Goal: Task Accomplishment & Management: Complete application form

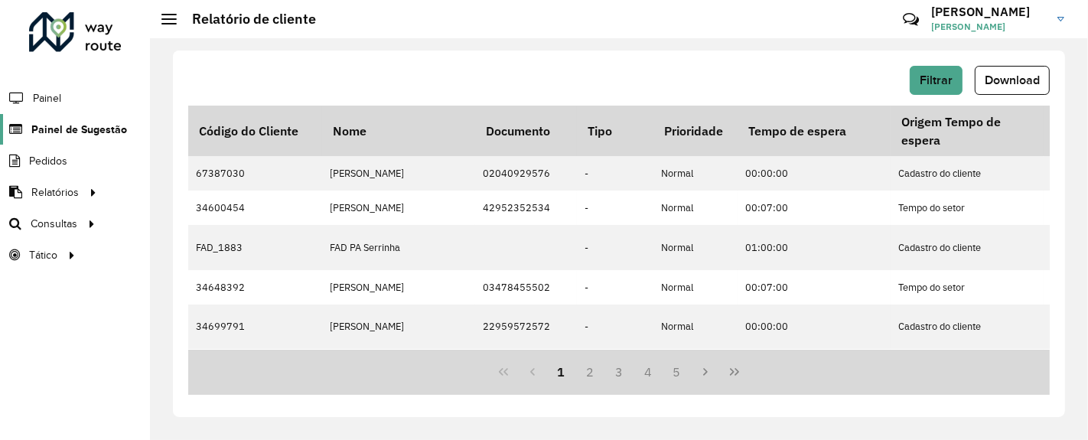
click at [103, 132] on span "Painel de Sugestão" at bounding box center [79, 130] width 96 height 16
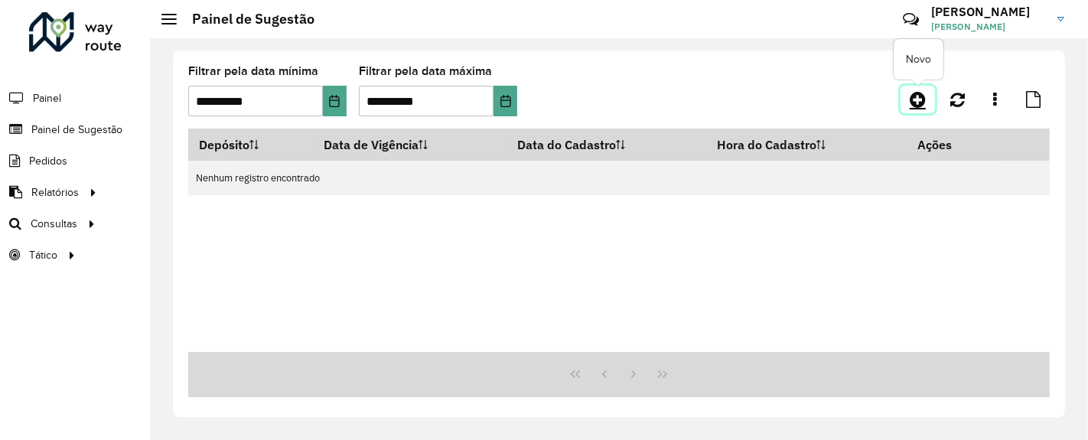
click at [923, 92] on icon at bounding box center [918, 99] width 16 height 18
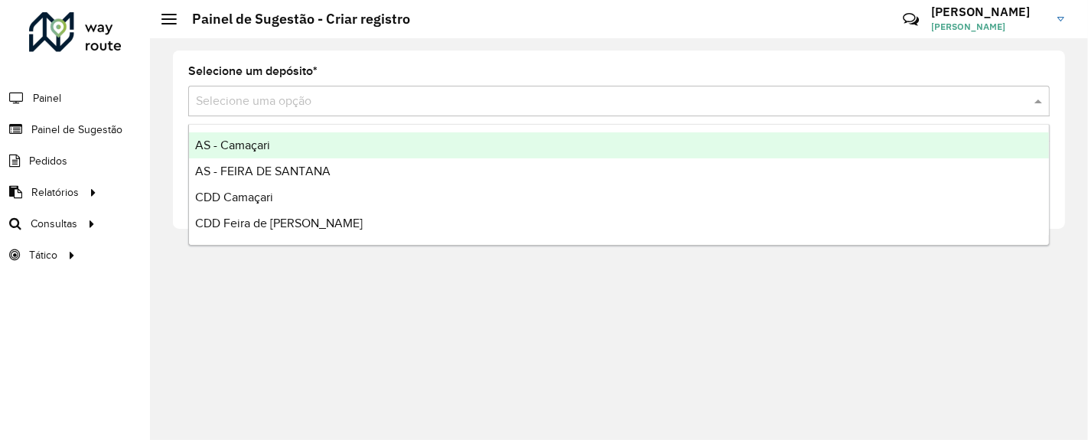
click at [619, 106] on input "text" at bounding box center [604, 102] width 816 height 18
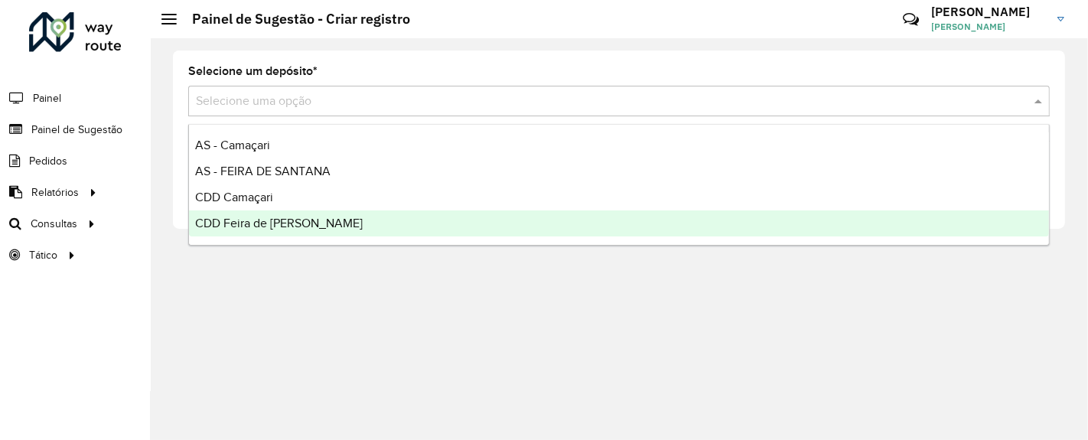
click at [304, 220] on span "CDD Feira de [PERSON_NAME]" at bounding box center [279, 223] width 168 height 13
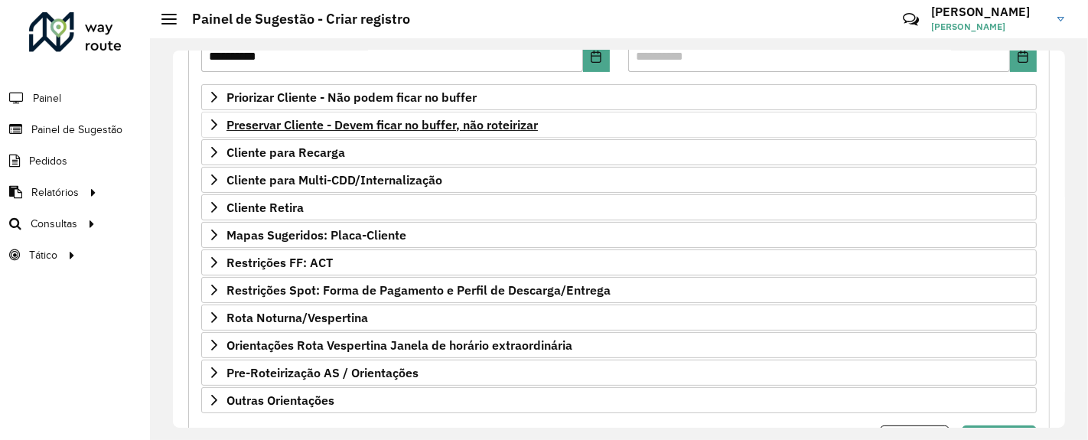
scroll to position [200, 0]
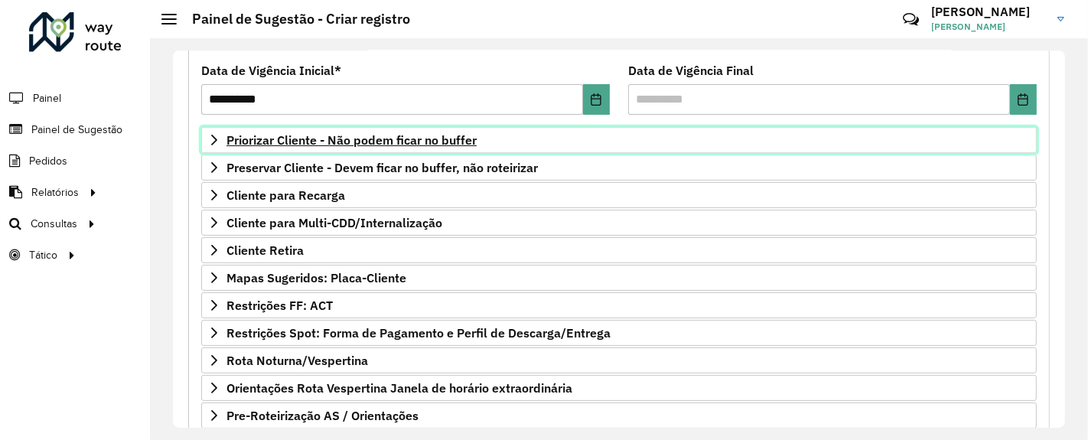
click at [471, 137] on span "Priorizar Cliente - Não podem ficar no buffer" at bounding box center [351, 140] width 250 height 12
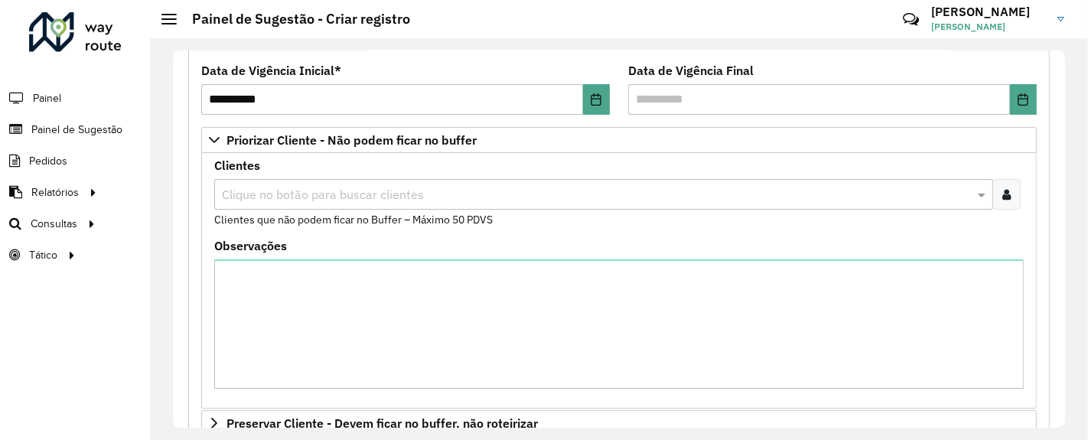
click at [1003, 202] on div at bounding box center [1006, 194] width 28 height 31
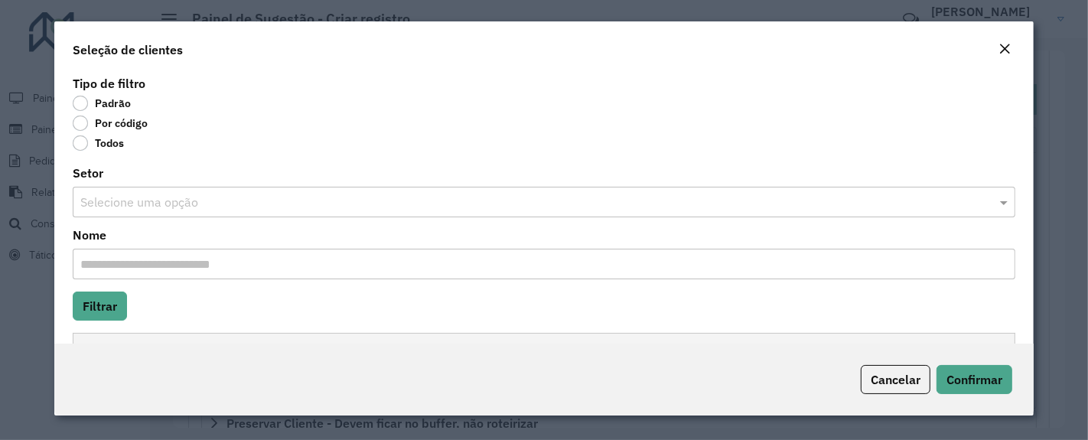
click at [81, 123] on label "Por código" at bounding box center [110, 123] width 75 height 15
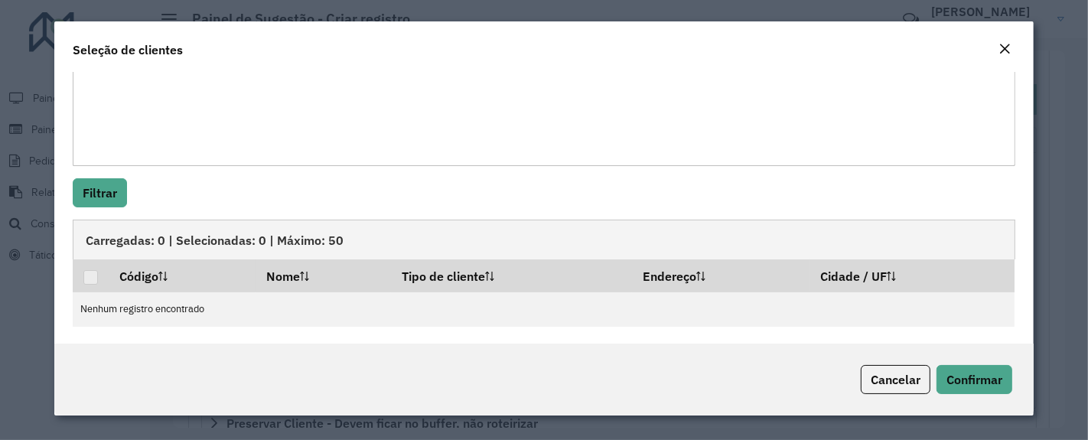
click at [135, 110] on textarea "Código" at bounding box center [544, 117] width 943 height 97
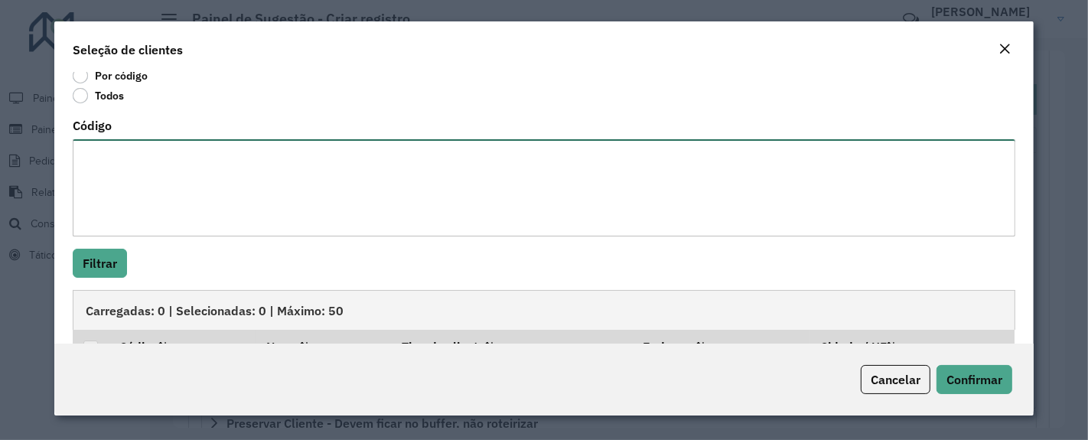
paste textarea "******** ******** ******** ******** ******** ******** ******** ********"
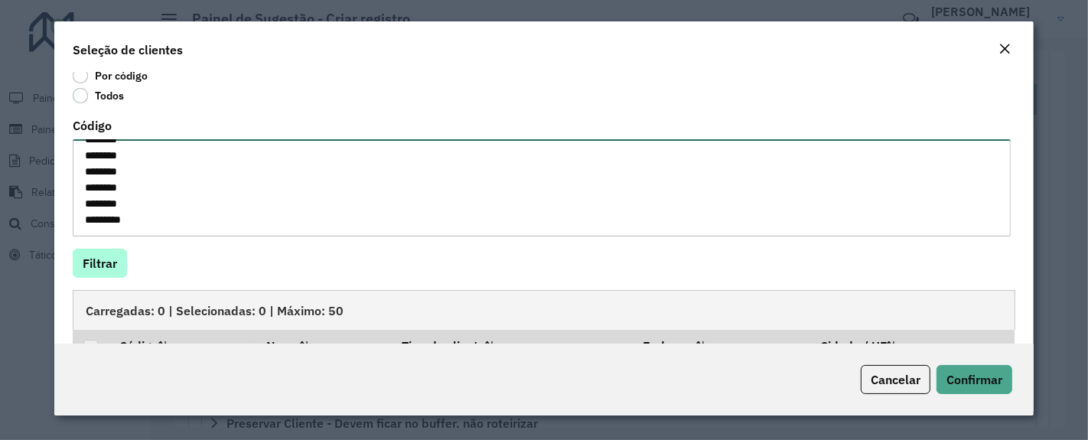
type textarea "******** ******** ******** ******** ******** ******** ******** ********"
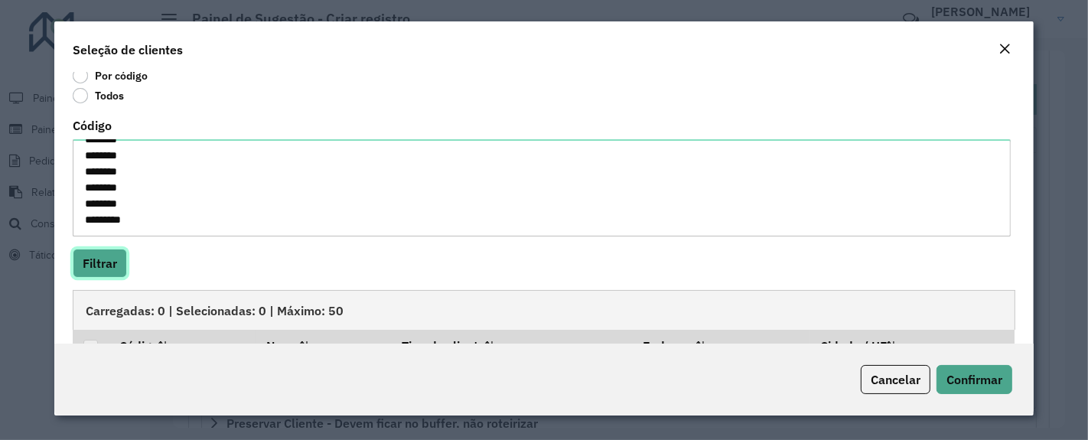
click at [103, 264] on button "Filtrar" at bounding box center [100, 263] width 54 height 29
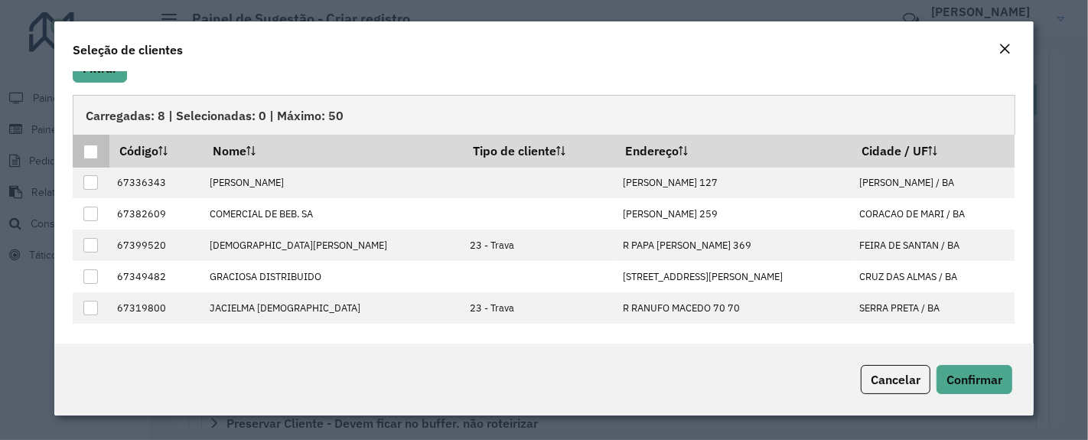
click at [92, 152] on div at bounding box center [90, 152] width 15 height 15
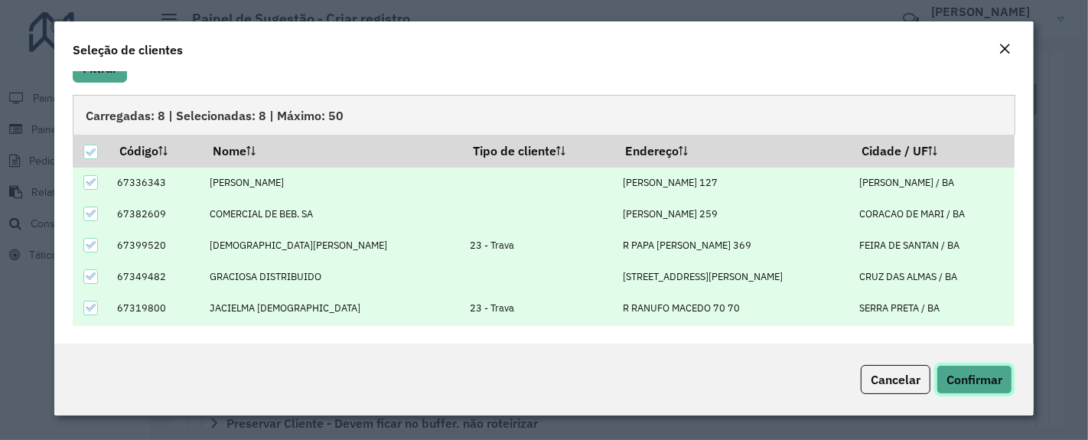
click at [974, 379] on span "Confirmar" at bounding box center [974, 379] width 56 height 15
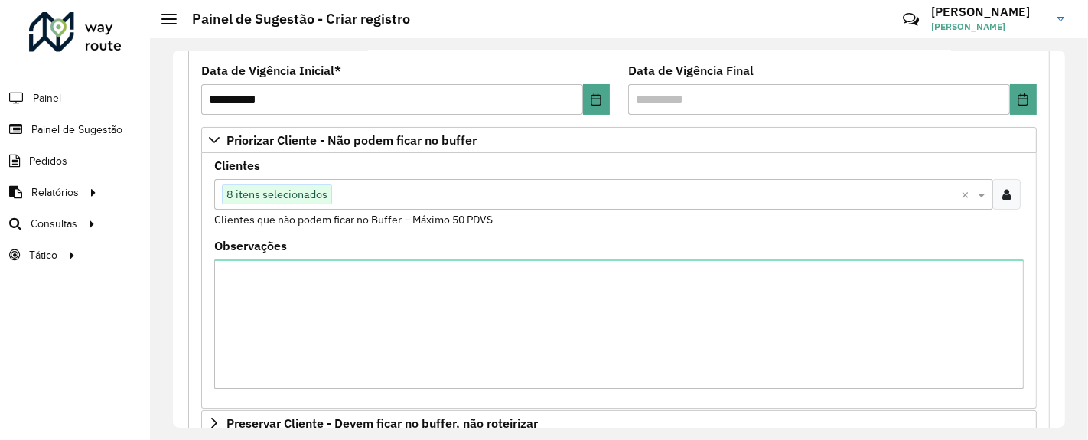
scroll to position [572, 0]
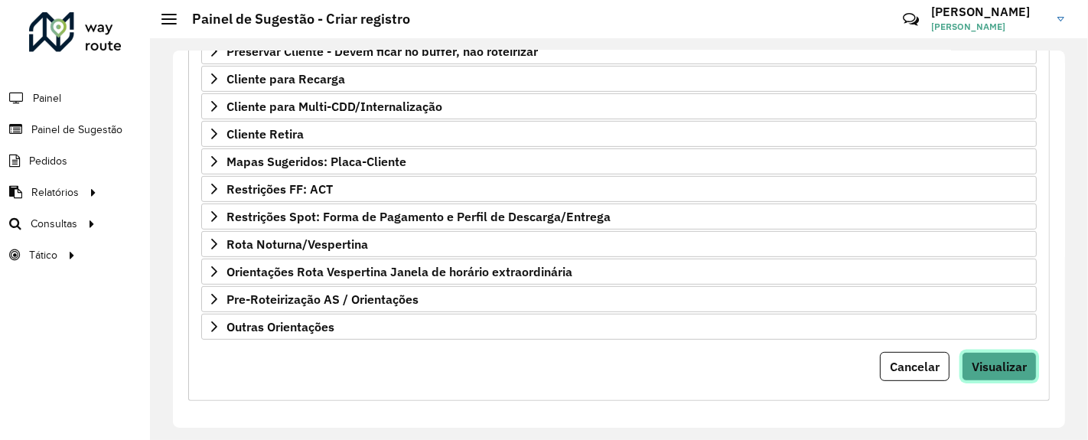
click at [985, 363] on span "Visualizar" at bounding box center [999, 366] width 55 height 15
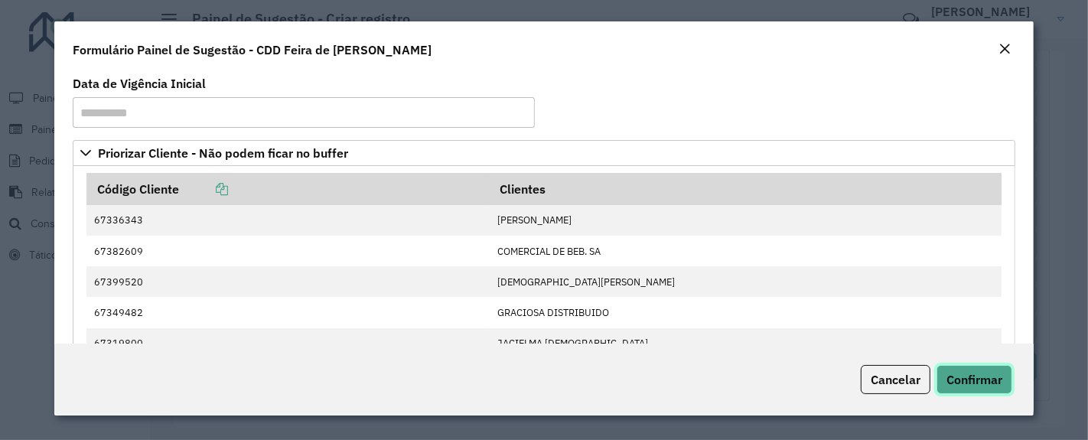
click at [989, 379] on span "Confirmar" at bounding box center [974, 379] width 56 height 15
